Goal: Check status: Check status

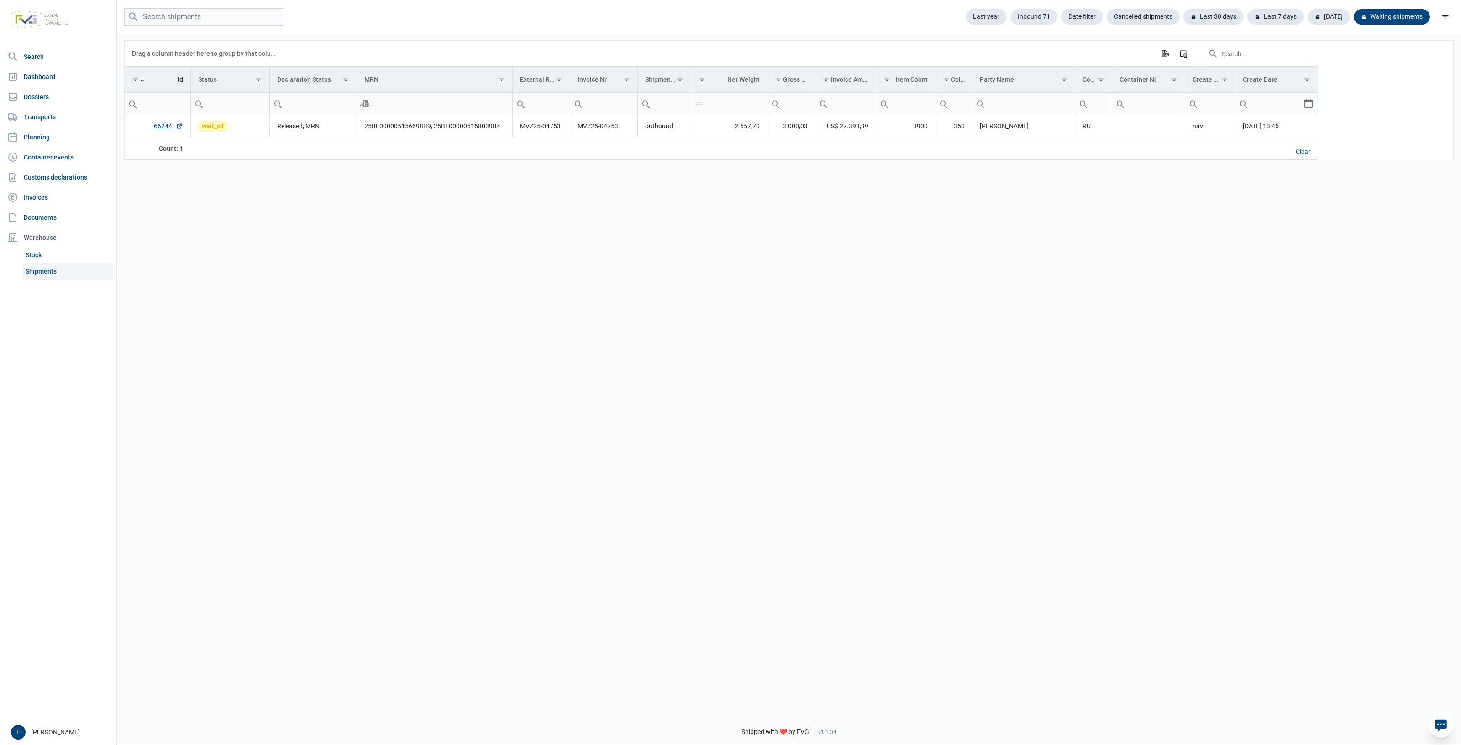
drag, startPoint x: 875, startPoint y: 462, endPoint x: 853, endPoint y: 450, distance: 25.1
drag, startPoint x: 853, startPoint y: 450, endPoint x: 443, endPoint y: 331, distance: 426.9
click at [516, 356] on div "Data grid with 1 rows and 17 columns Drag a column header here to group by that…" at bounding box center [789, 369] width 1344 height 672
click at [1326, 19] on div "[DATE]" at bounding box center [1325, 17] width 50 height 16
click at [160, 124] on link "66598" at bounding box center [168, 125] width 29 height 9
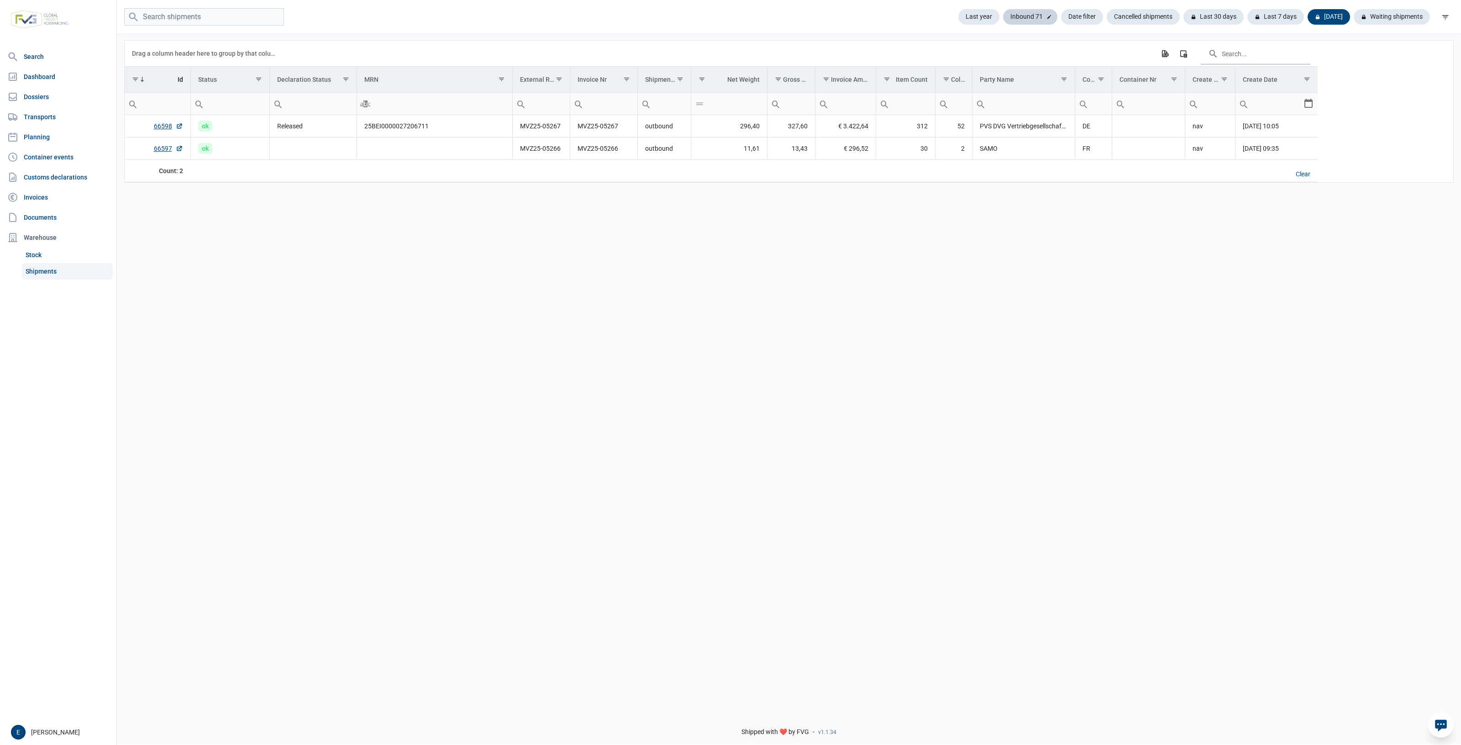
click at [1030, 21] on div "Inbound 71" at bounding box center [1030, 17] width 54 height 16
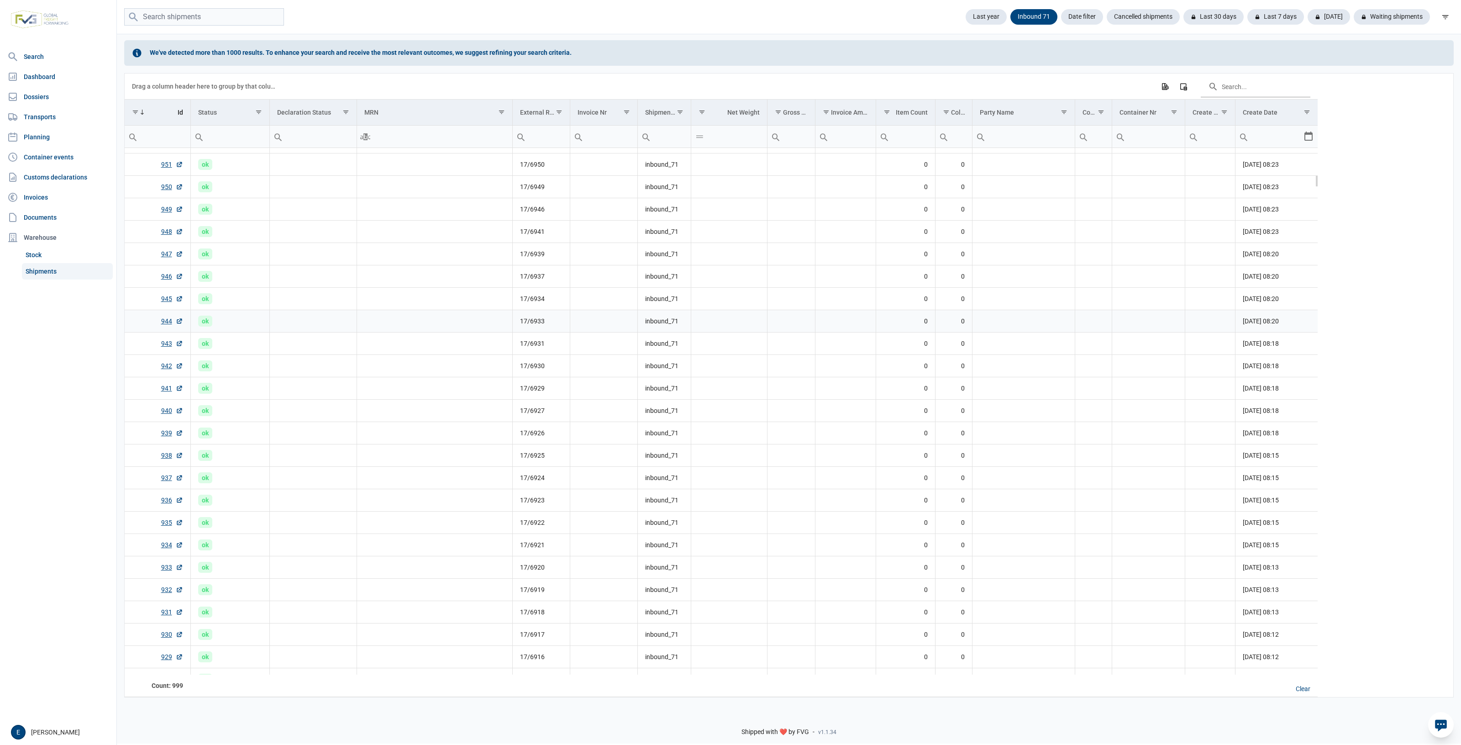
scroll to position [71, 0]
drag, startPoint x: 797, startPoint y: 7, endPoint x: 739, endPoint y: 10, distance: 58.0
drag, startPoint x: 739, startPoint y: 10, endPoint x: 785, endPoint y: 28, distance: 50.0
click at [743, 11] on div "Last year Inbound 71 Date filter Cancelled shipments Last 30 days Last 7 days T…" at bounding box center [789, 17] width 1344 height 18
drag, startPoint x: 1440, startPoint y: 100, endPoint x: 1384, endPoint y: 92, distance: 57.2
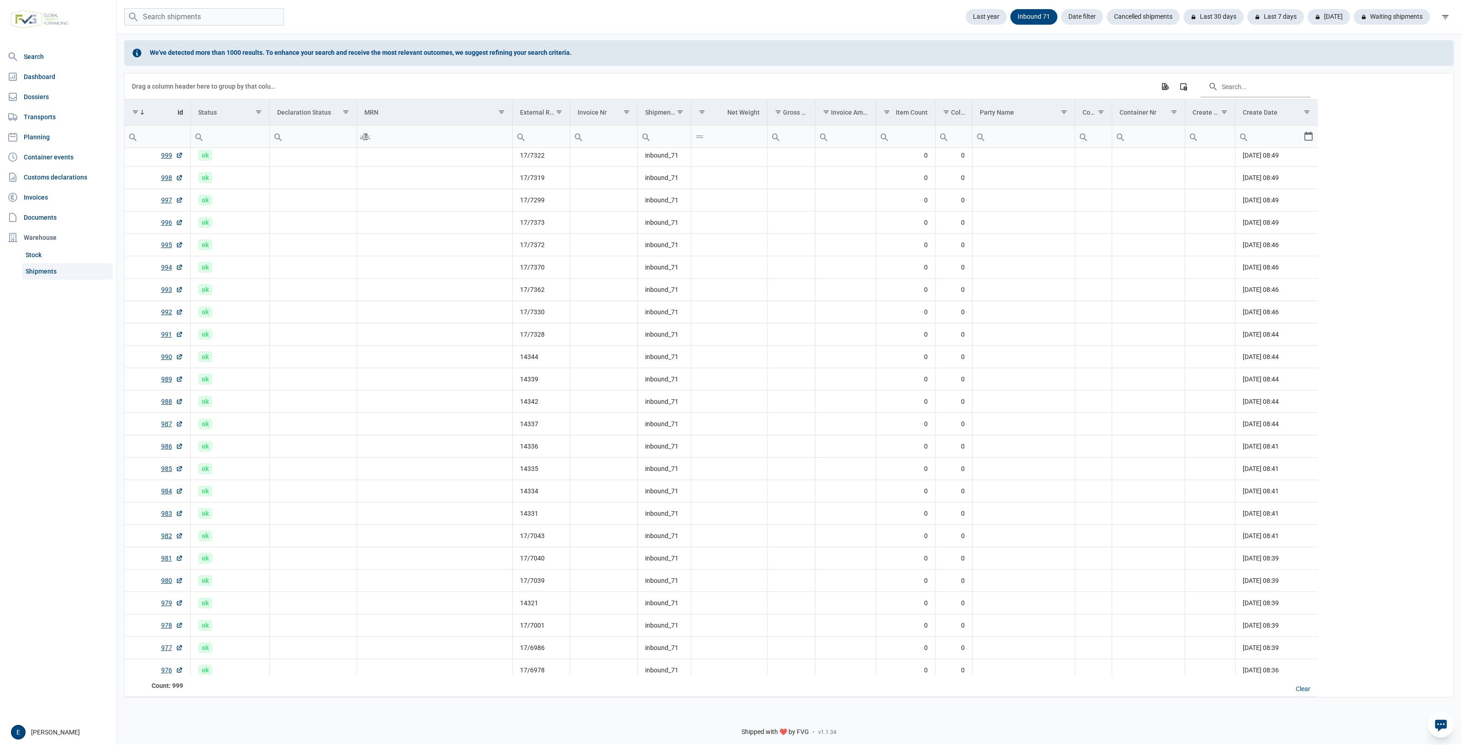
drag, startPoint x: 1384, startPoint y: 92, endPoint x: 1252, endPoint y: 55, distance: 136.6
click at [1252, 55] on div "We've detected more than 1000 results. To enhance your search and receive the m…" at bounding box center [788, 53] width 1329 height 26
drag, startPoint x: 756, startPoint y: 27, endPoint x: 750, endPoint y: 27, distance: 6.4
drag, startPoint x: 750, startPoint y: 27, endPoint x: 713, endPoint y: 30, distance: 36.6
click at [713, 30] on div "Last year Inbound 71 Date filter Cancelled shipments Last 30 days Last 7 days T…" at bounding box center [789, 17] width 1344 height 34
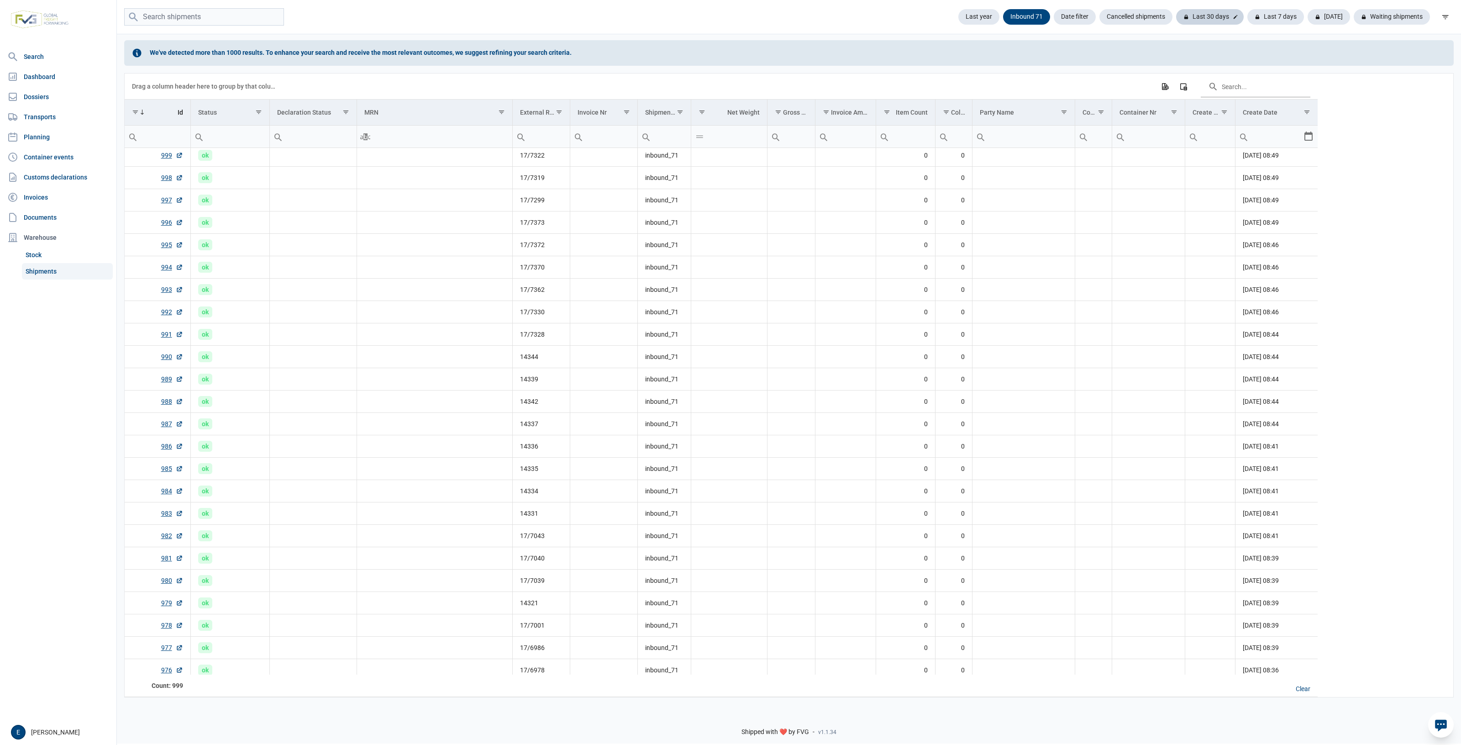
click at [1192, 16] on div "Last 30 days" at bounding box center [1210, 17] width 68 height 16
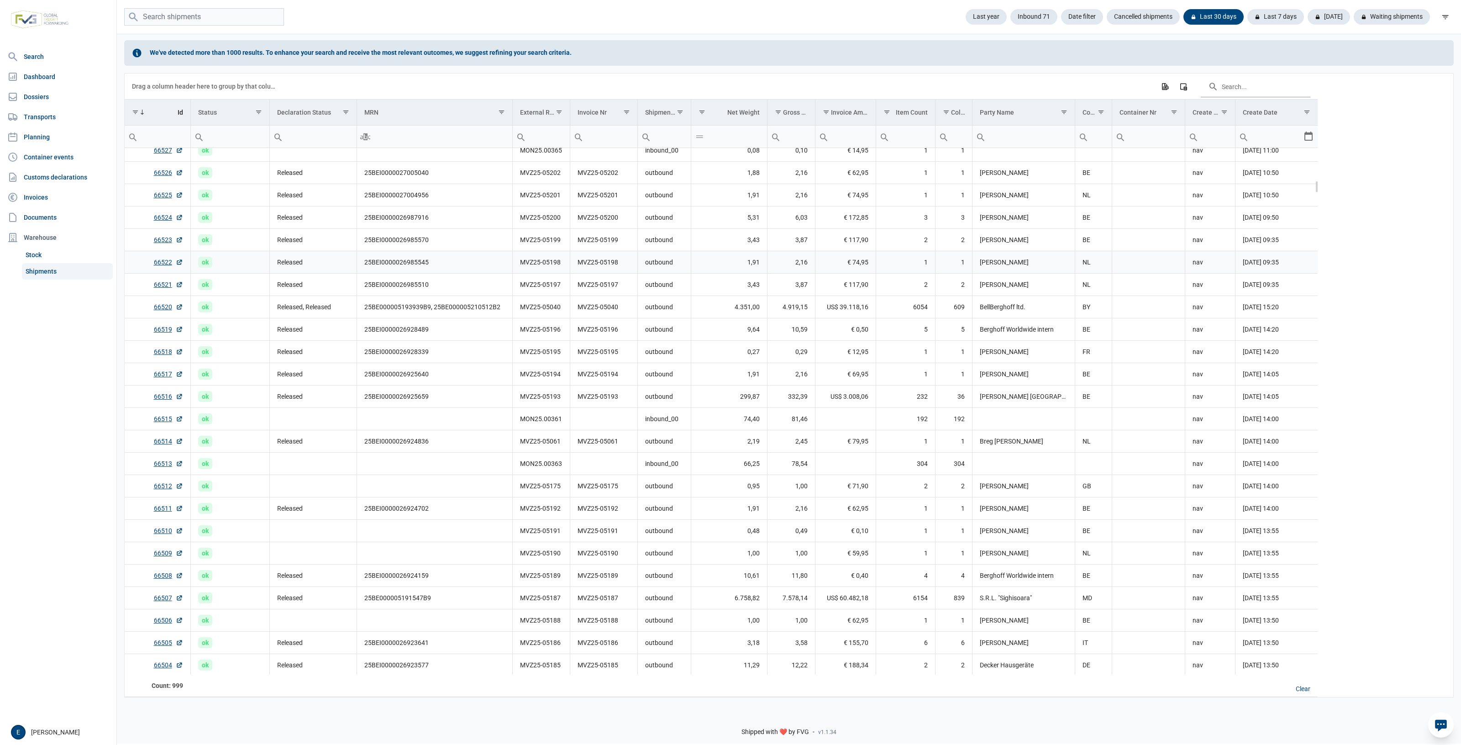
scroll to position [1403, 0]
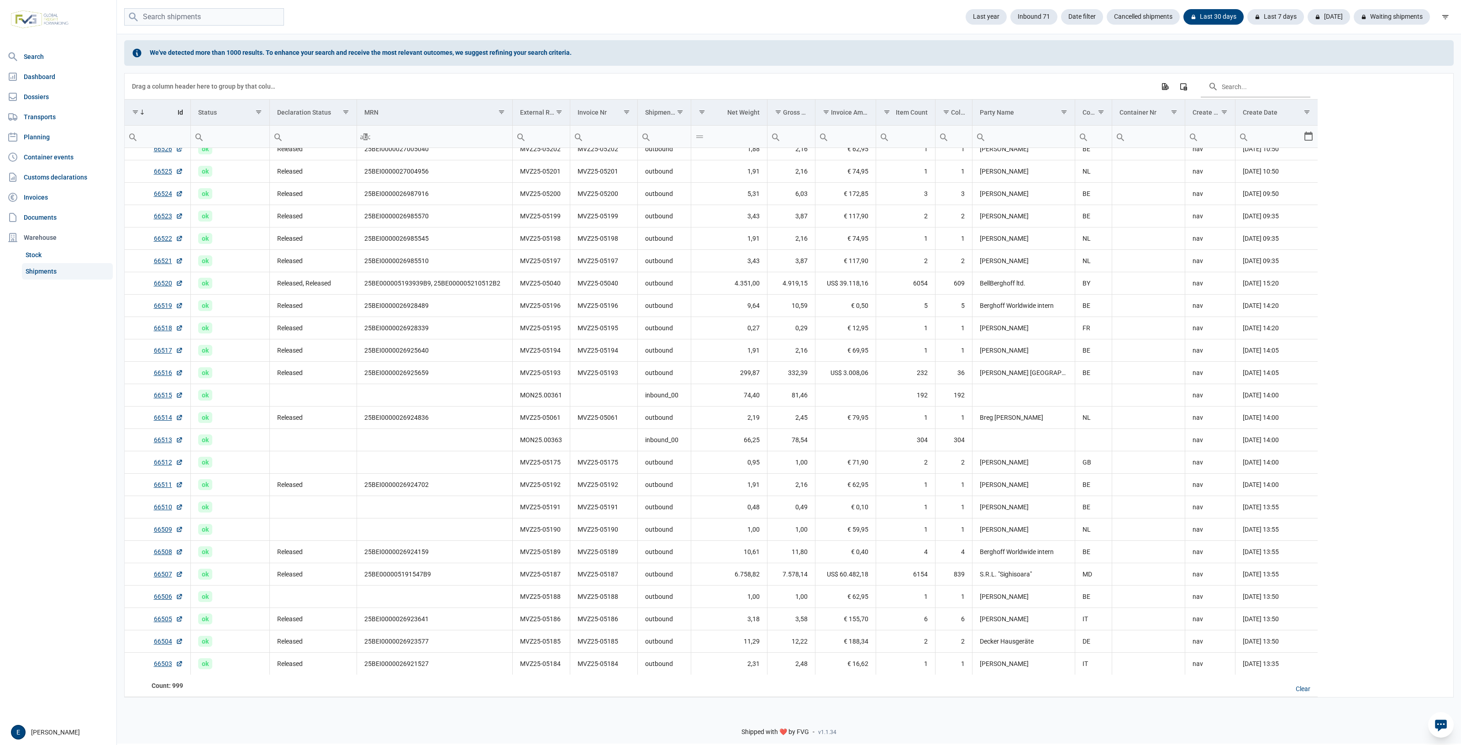
click at [662, 133] on input "Filter cell" at bounding box center [664, 137] width 53 height 22
type input "71"
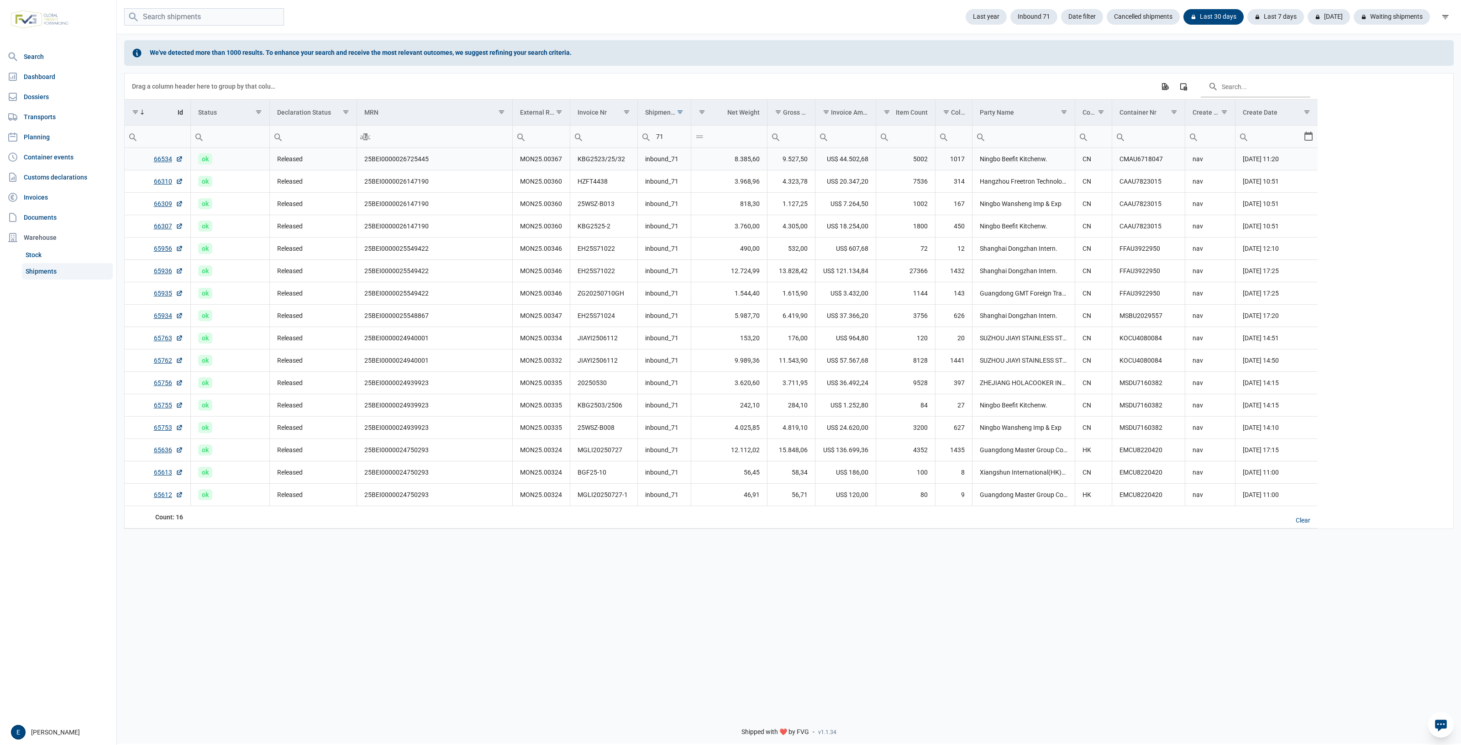
drag, startPoint x: 342, startPoint y: 165, endPoint x: 249, endPoint y: 163, distance: 93.6
click at [249, 163] on td "ok" at bounding box center [229, 159] width 79 height 22
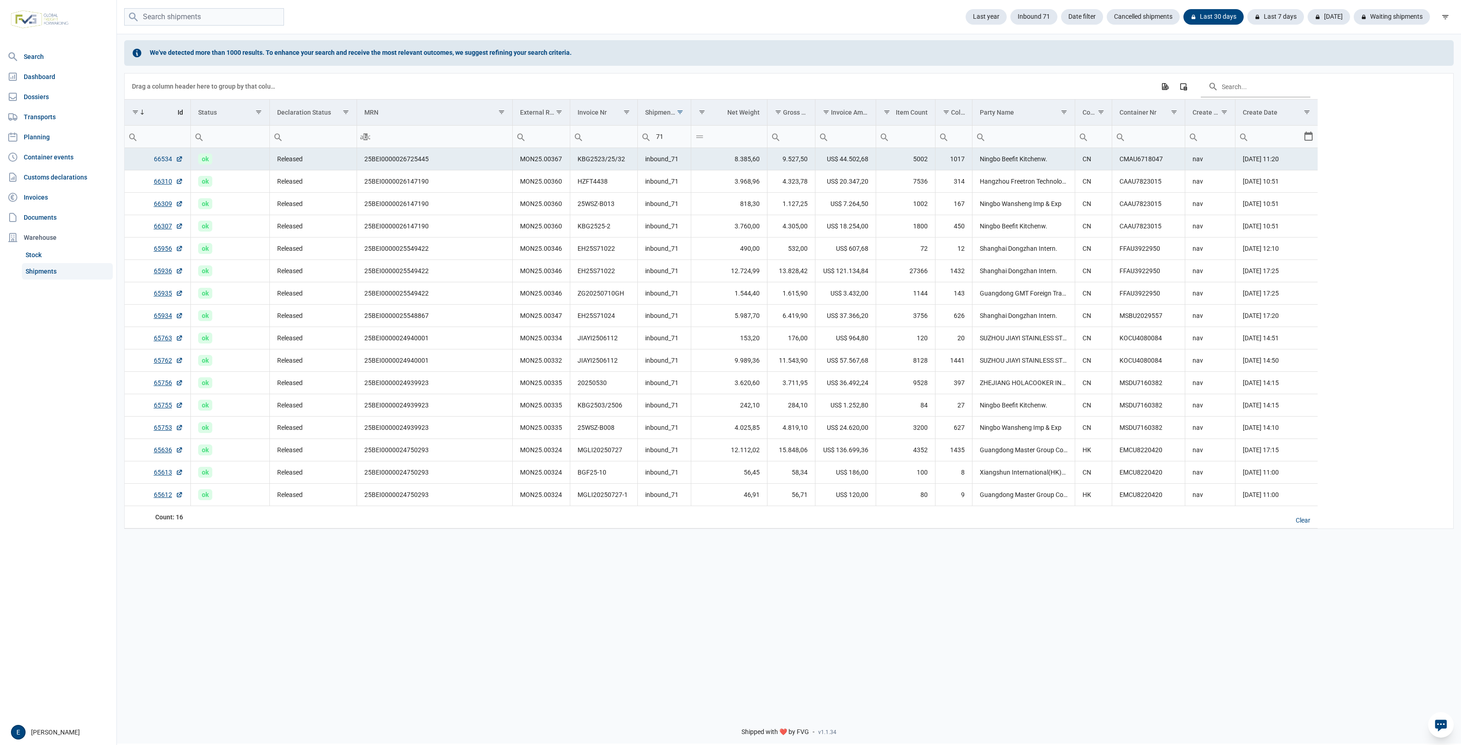
click at [154, 163] on link "66534" at bounding box center [168, 158] width 29 height 9
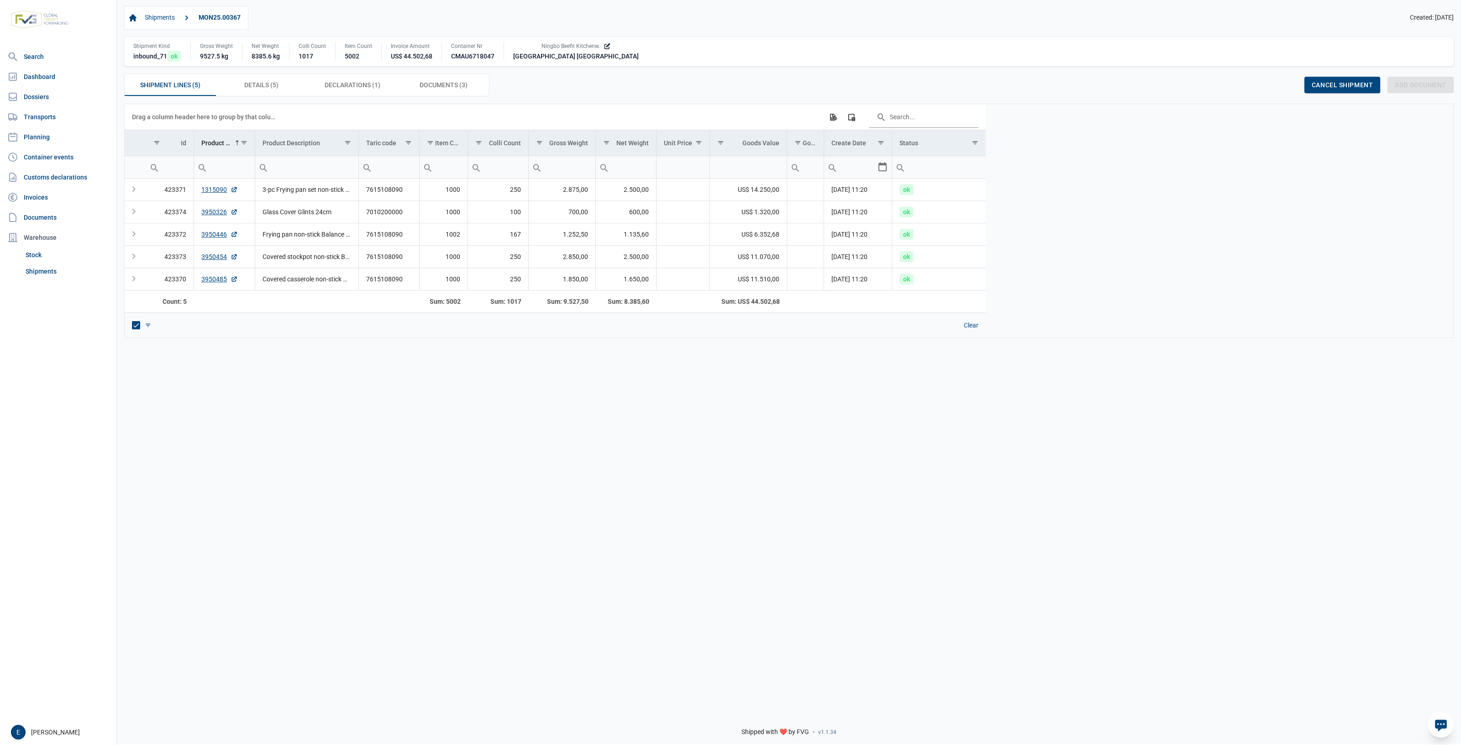
drag, startPoint x: 880, startPoint y: 483, endPoint x: 874, endPoint y: 483, distance: 5.5
drag, startPoint x: 874, startPoint y: 483, endPoint x: 569, endPoint y: 423, distance: 311.2
drag, startPoint x: 569, startPoint y: 423, endPoint x: 1184, endPoint y: 447, distance: 615.4
drag, startPoint x: 1184, startPoint y: 447, endPoint x: 561, endPoint y: 375, distance: 627.2
drag, startPoint x: 561, startPoint y: 375, endPoint x: 276, endPoint y: 173, distance: 348.7
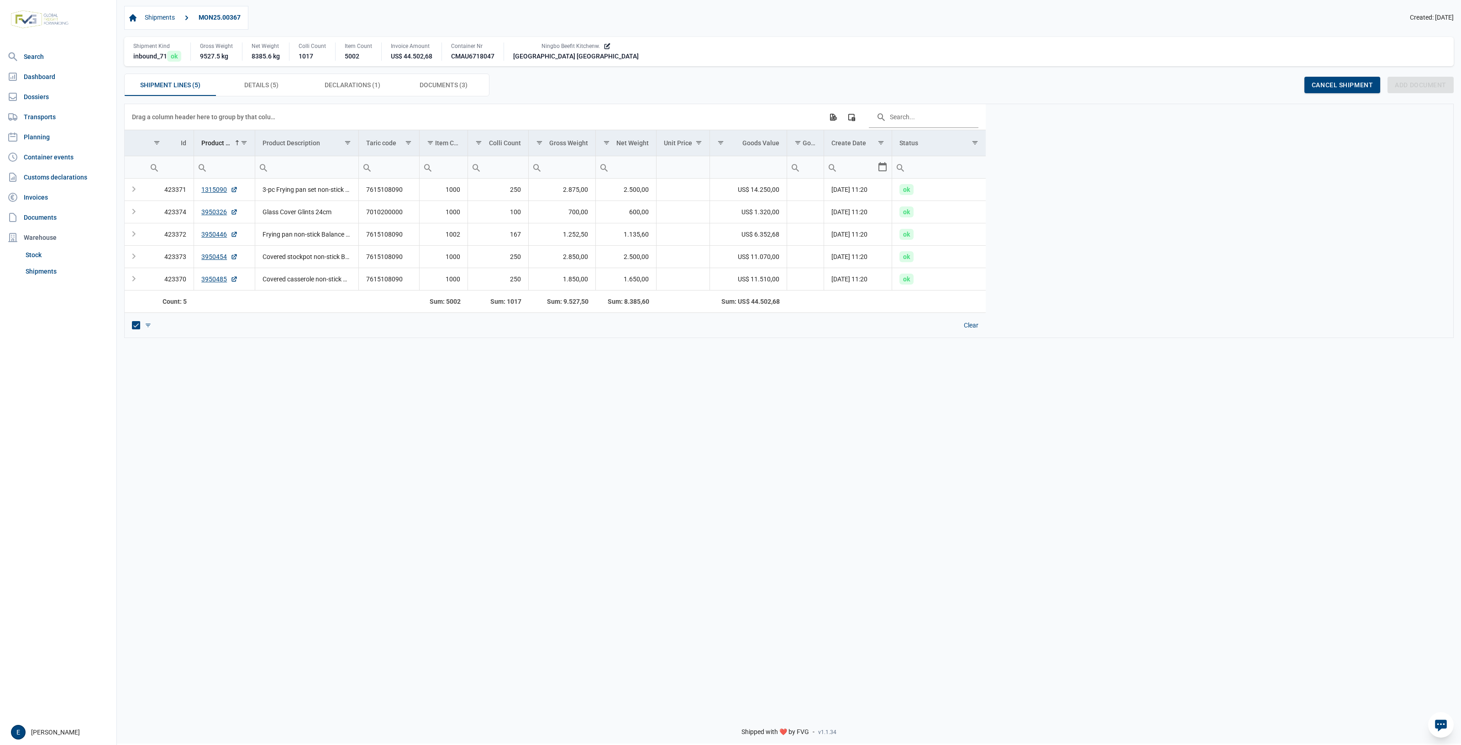
click at [326, 232] on div "Data grid with 5 rows and 13 columns Drag a column header here to group by that…" at bounding box center [789, 404] width 1344 height 601
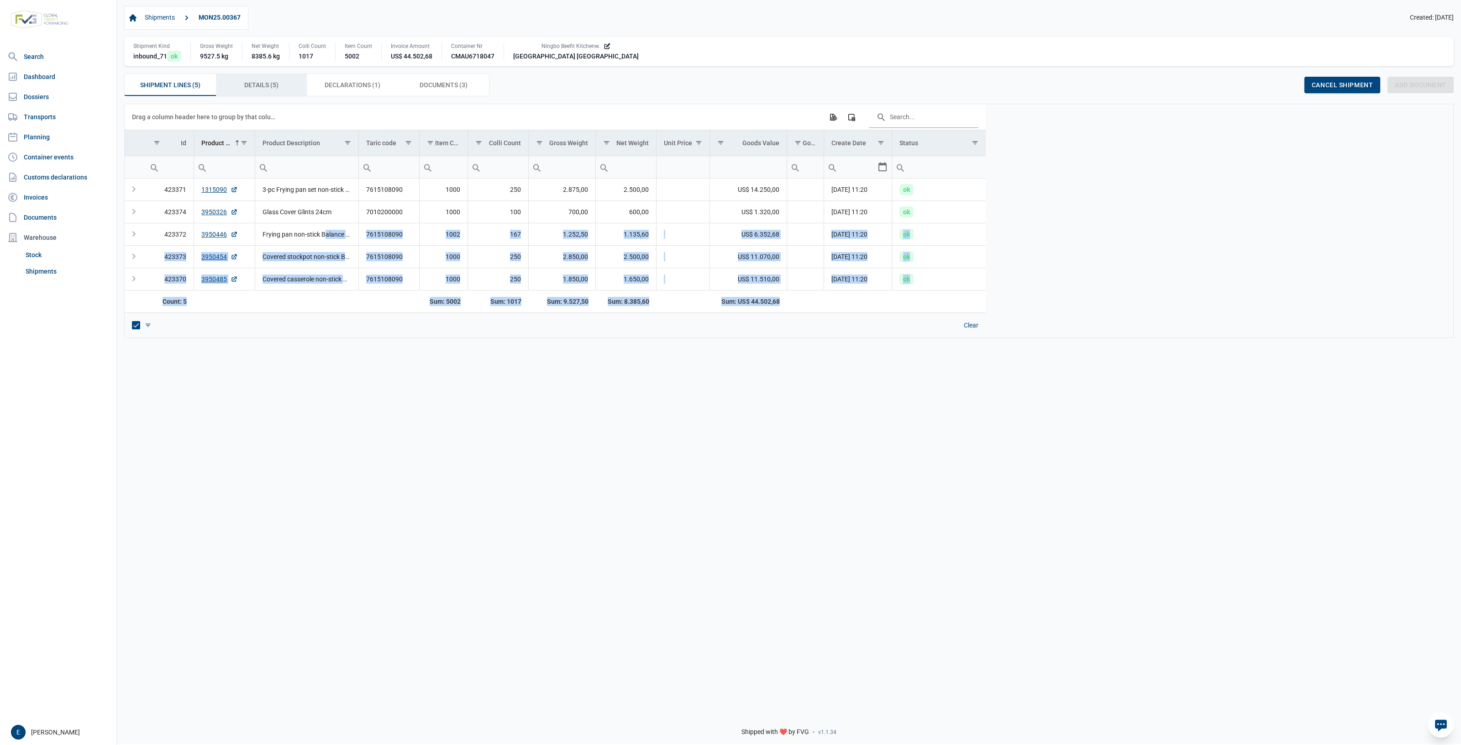
click at [252, 81] on span "Details (5) Details (5)" at bounding box center [261, 84] width 34 height 11
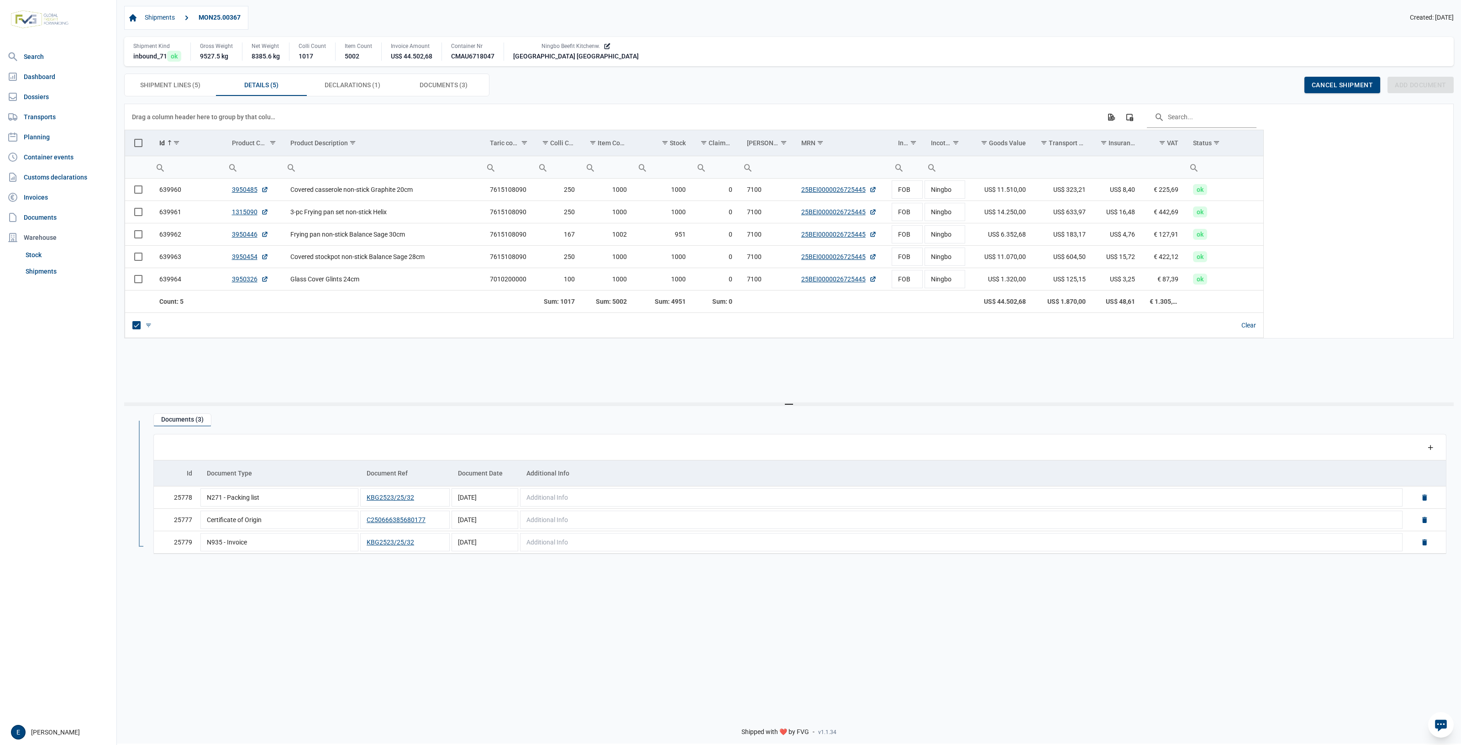
drag, startPoint x: 795, startPoint y: 380, endPoint x: 747, endPoint y: 372, distance: 48.6
click at [747, 372] on div "Data grid with 5 rows and 17 columns Drag a column header here to group by that…" at bounding box center [788, 253] width 1329 height 299
drag, startPoint x: 503, startPoint y: 357, endPoint x: 549, endPoint y: 346, distance: 47.0
drag, startPoint x: 549, startPoint y: 346, endPoint x: 980, endPoint y: 361, distance: 431.2
click at [980, 361] on div "Data grid with 5 rows and 17 columns Drag a column header here to group by that…" at bounding box center [788, 253] width 1329 height 299
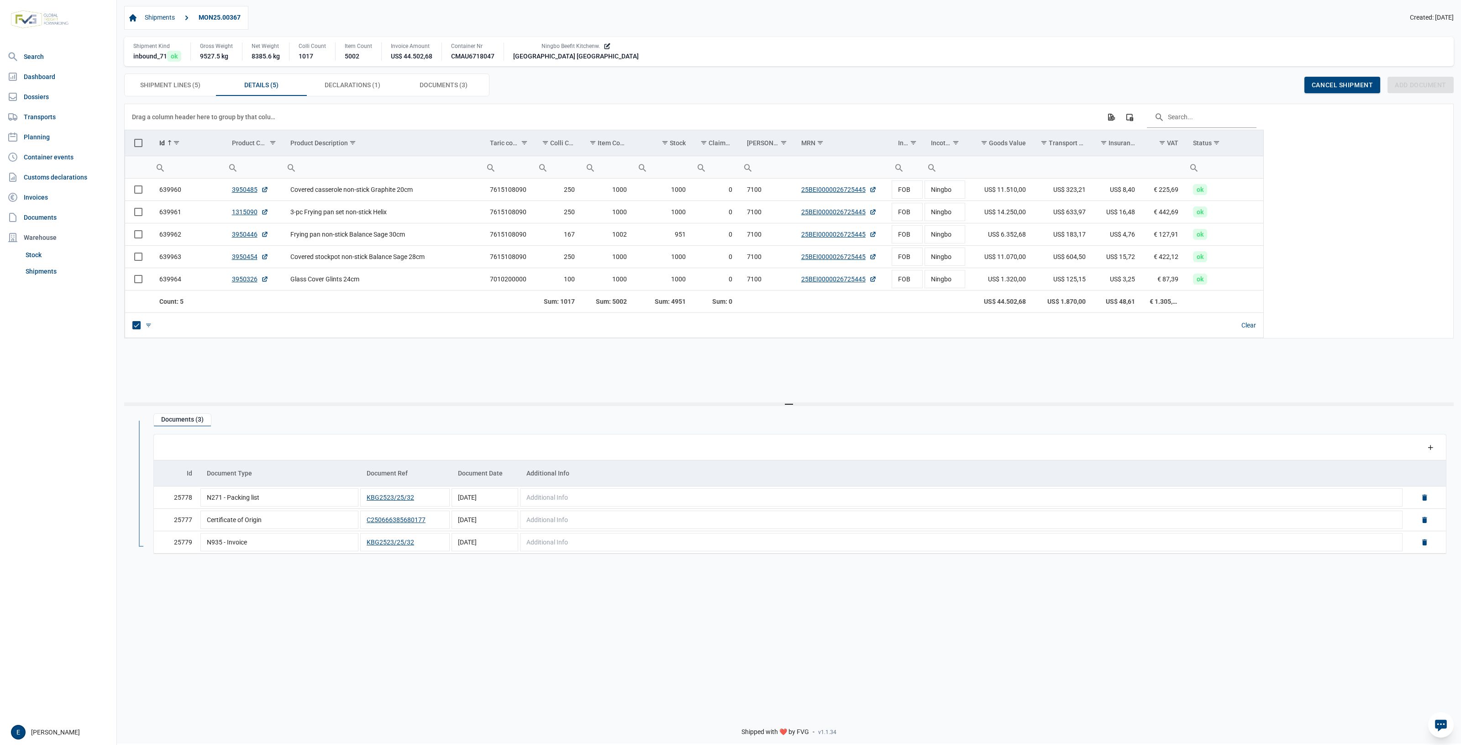
click at [946, 387] on div "Data grid with 5 rows and 17 columns Drag a column header here to group by that…" at bounding box center [788, 253] width 1329 height 299
drag, startPoint x: 923, startPoint y: 347, endPoint x: 893, endPoint y: 369, distance: 37.0
drag, startPoint x: 893, startPoint y: 369, endPoint x: 813, endPoint y: 383, distance: 80.6
click at [829, 381] on div "Data grid with 5 rows and 17 columns Drag a column header here to group by that…" at bounding box center [788, 253] width 1329 height 299
drag, startPoint x: 766, startPoint y: 389, endPoint x: 725, endPoint y: 393, distance: 41.3
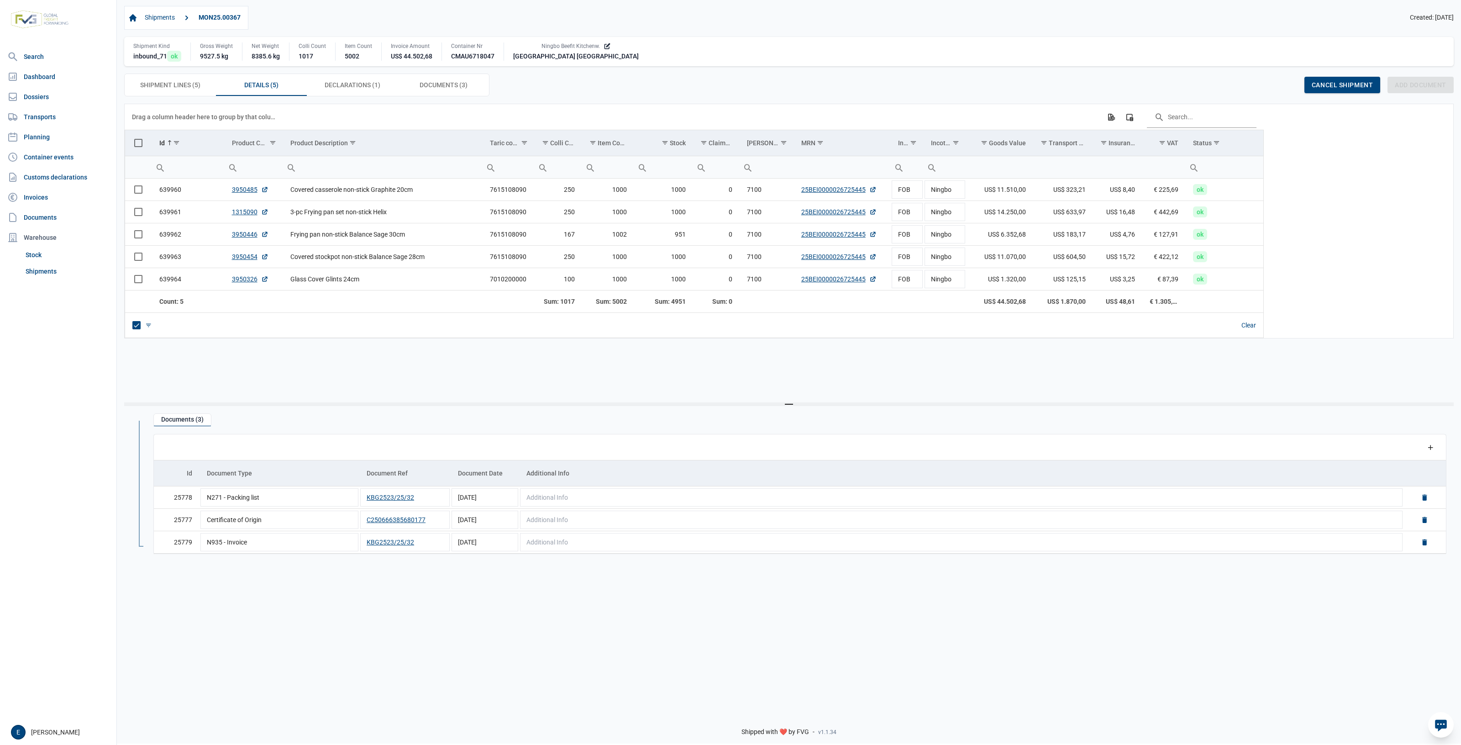
drag, startPoint x: 725, startPoint y: 393, endPoint x: 538, endPoint y: 370, distance: 188.6
click at [460, 372] on div "Data grid with 5 rows and 17 columns Drag a column header here to group by that…" at bounding box center [788, 253] width 1329 height 299
drag, startPoint x: 944, startPoint y: 368, endPoint x: 925, endPoint y: 370, distance: 18.9
drag, startPoint x: 925, startPoint y: 370, endPoint x: 804, endPoint y: 368, distance: 121.0
click at [804, 368] on div "Data grid with 5 rows and 17 columns Drag a column header here to group by that…" at bounding box center [788, 253] width 1329 height 299
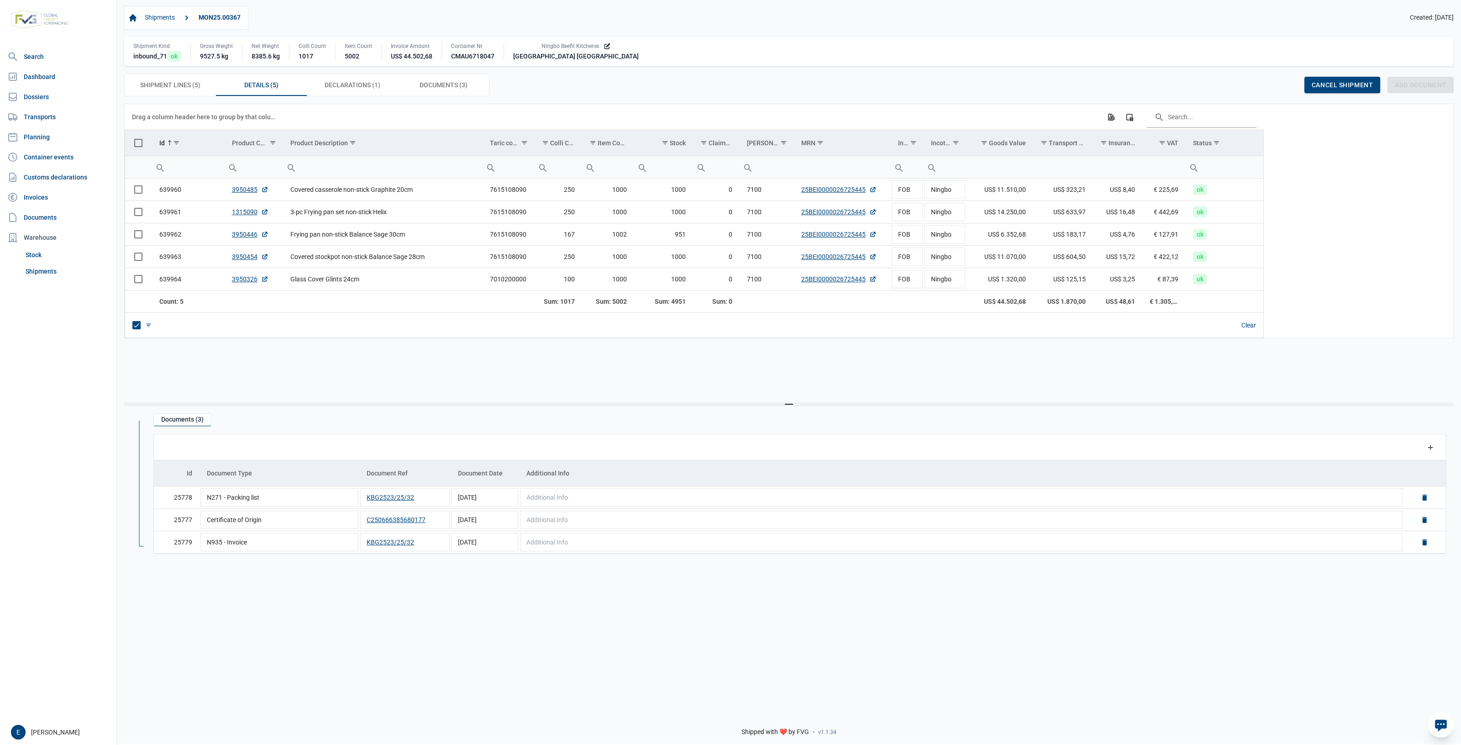
drag, startPoint x: 806, startPoint y: 368, endPoint x: 533, endPoint y: 359, distance: 273.6
click at [639, 359] on div "Data grid with 5 rows and 17 columns Drag a column header here to group by that…" at bounding box center [788, 253] width 1329 height 299
drag, startPoint x: 533, startPoint y: 359, endPoint x: 722, endPoint y: 362, distance: 189.5
click at [594, 363] on div "Data grid with 5 rows and 17 columns Drag a column header here to group by that…" at bounding box center [788, 253] width 1329 height 299
drag, startPoint x: 964, startPoint y: 363, endPoint x: 895, endPoint y: 362, distance: 69.0
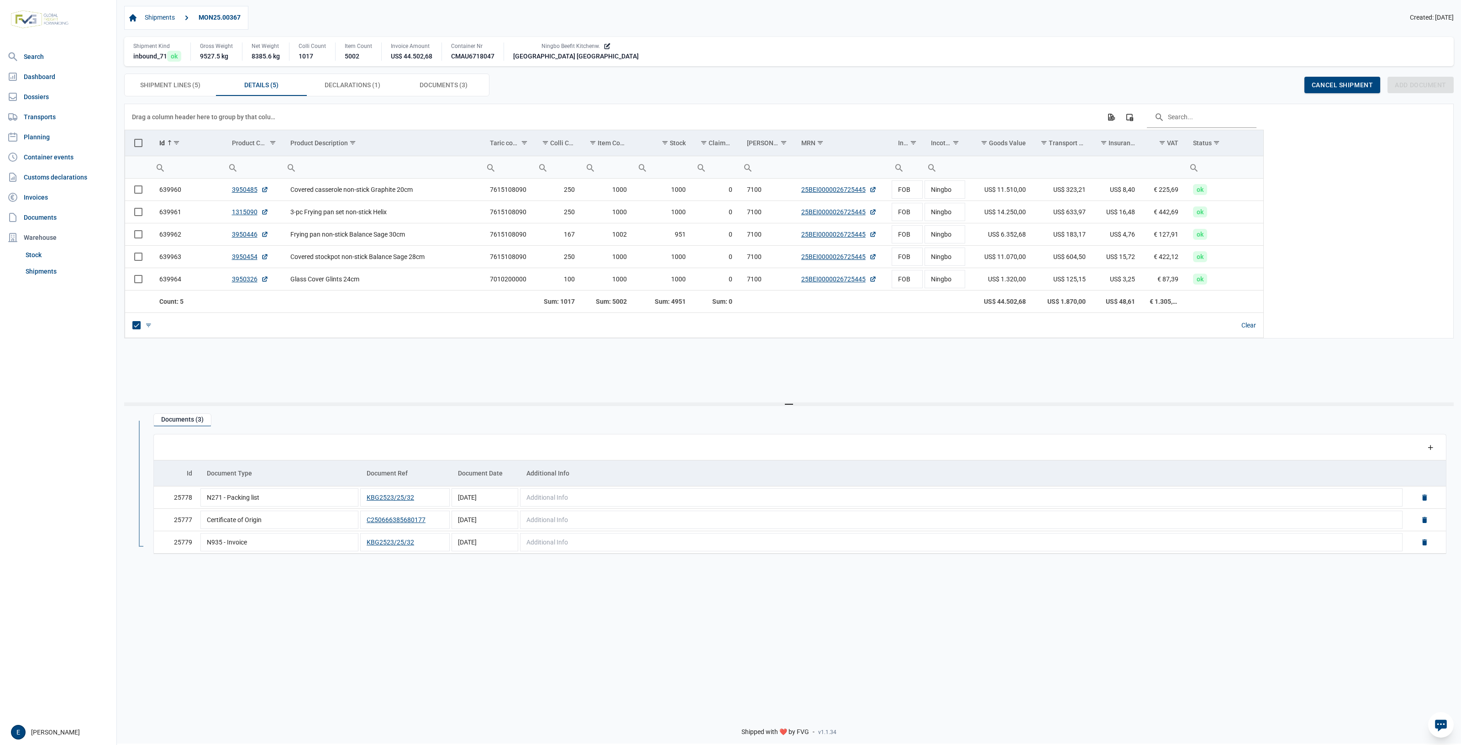
click at [895, 362] on div "Data grid with 5 rows and 17 columns Drag a column header here to group by that…" at bounding box center [788, 253] width 1329 height 299
